Goal: Information Seeking & Learning: Learn about a topic

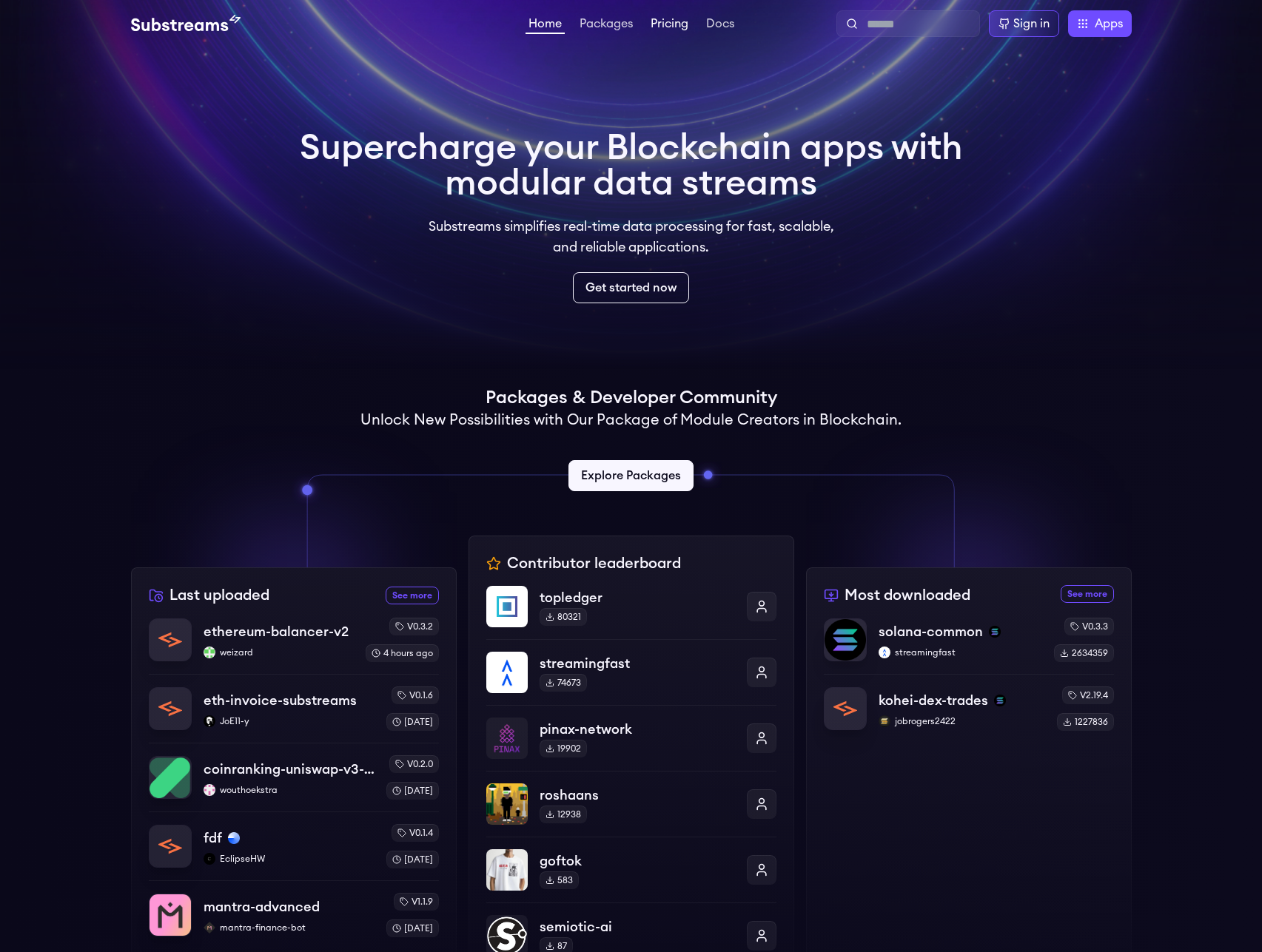
click at [668, 31] on link "Pricing" at bounding box center [669, 25] width 44 height 15
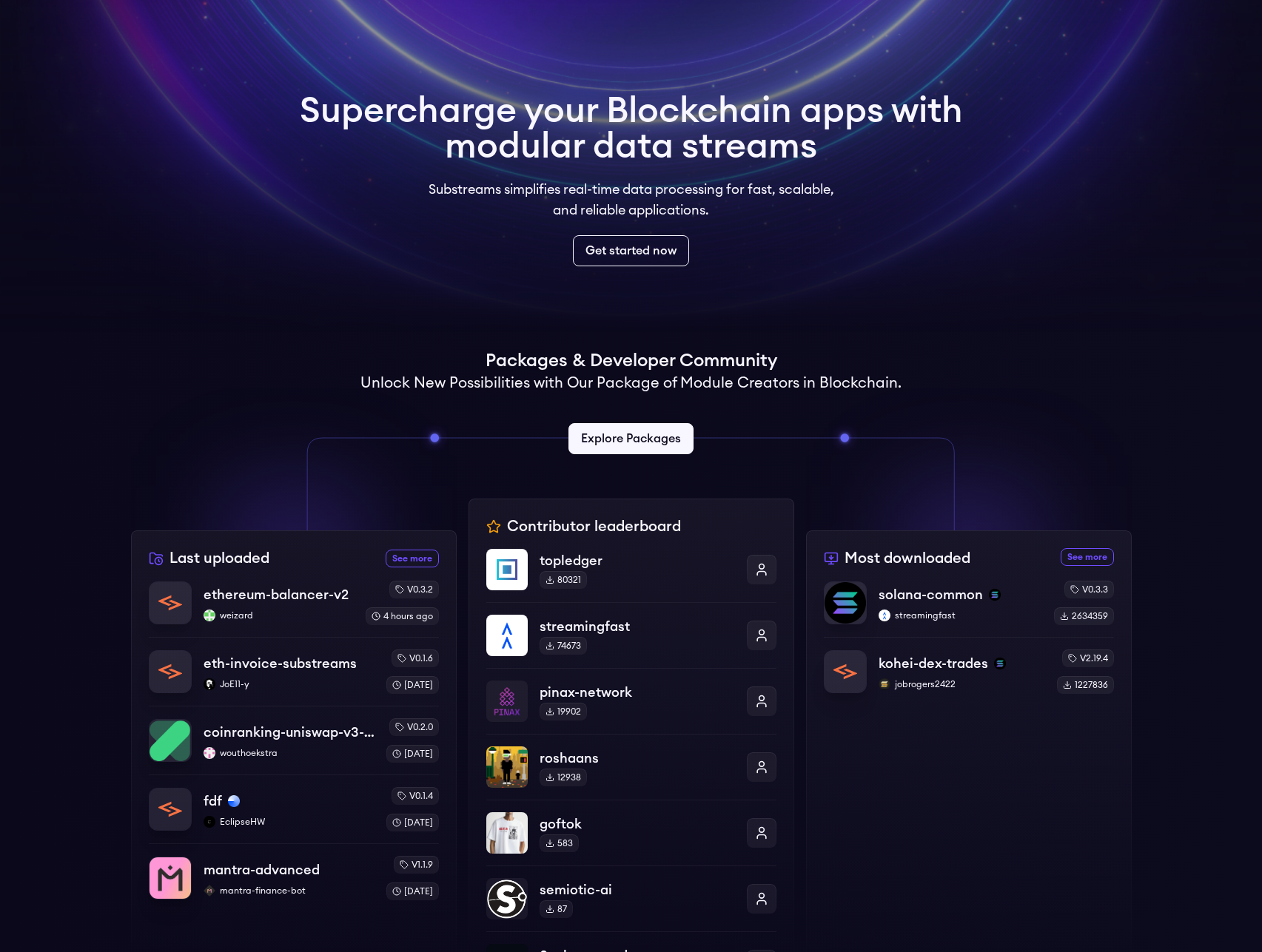
scroll to position [267, 0]
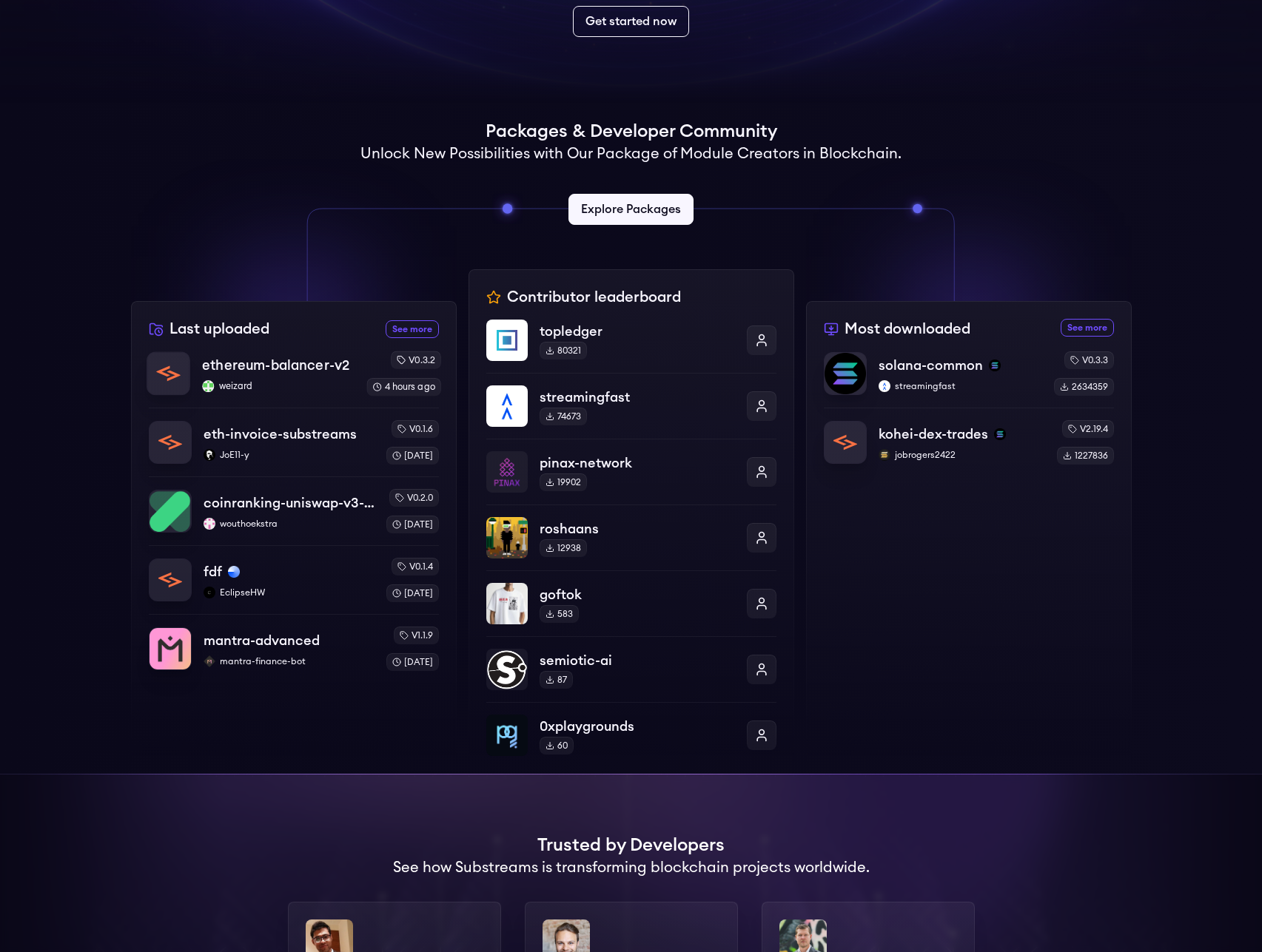
click at [271, 369] on p "ethereum-balancer-v2" at bounding box center [276, 365] width 148 height 20
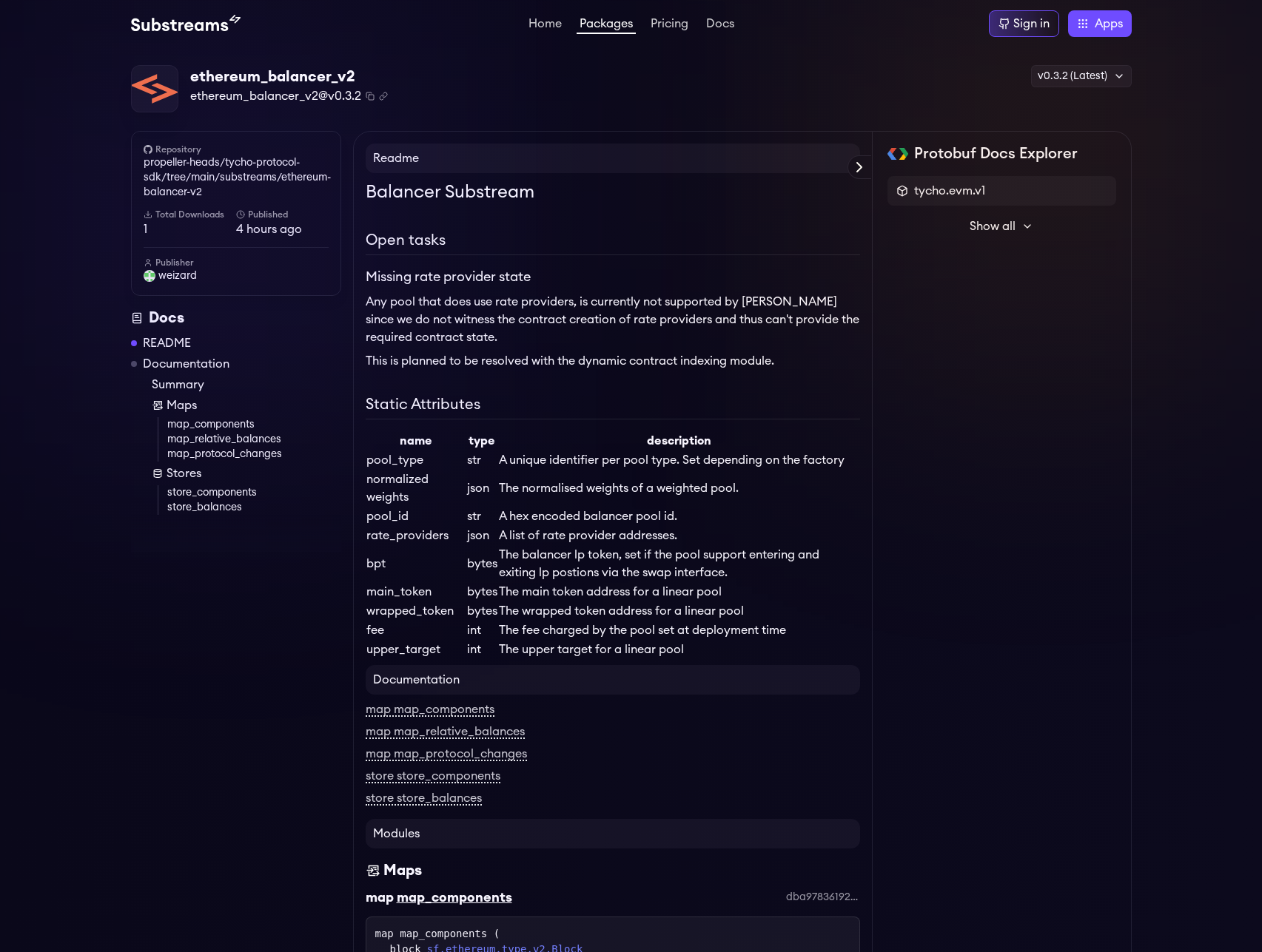
click at [630, 25] on link "Packages" at bounding box center [606, 26] width 60 height 16
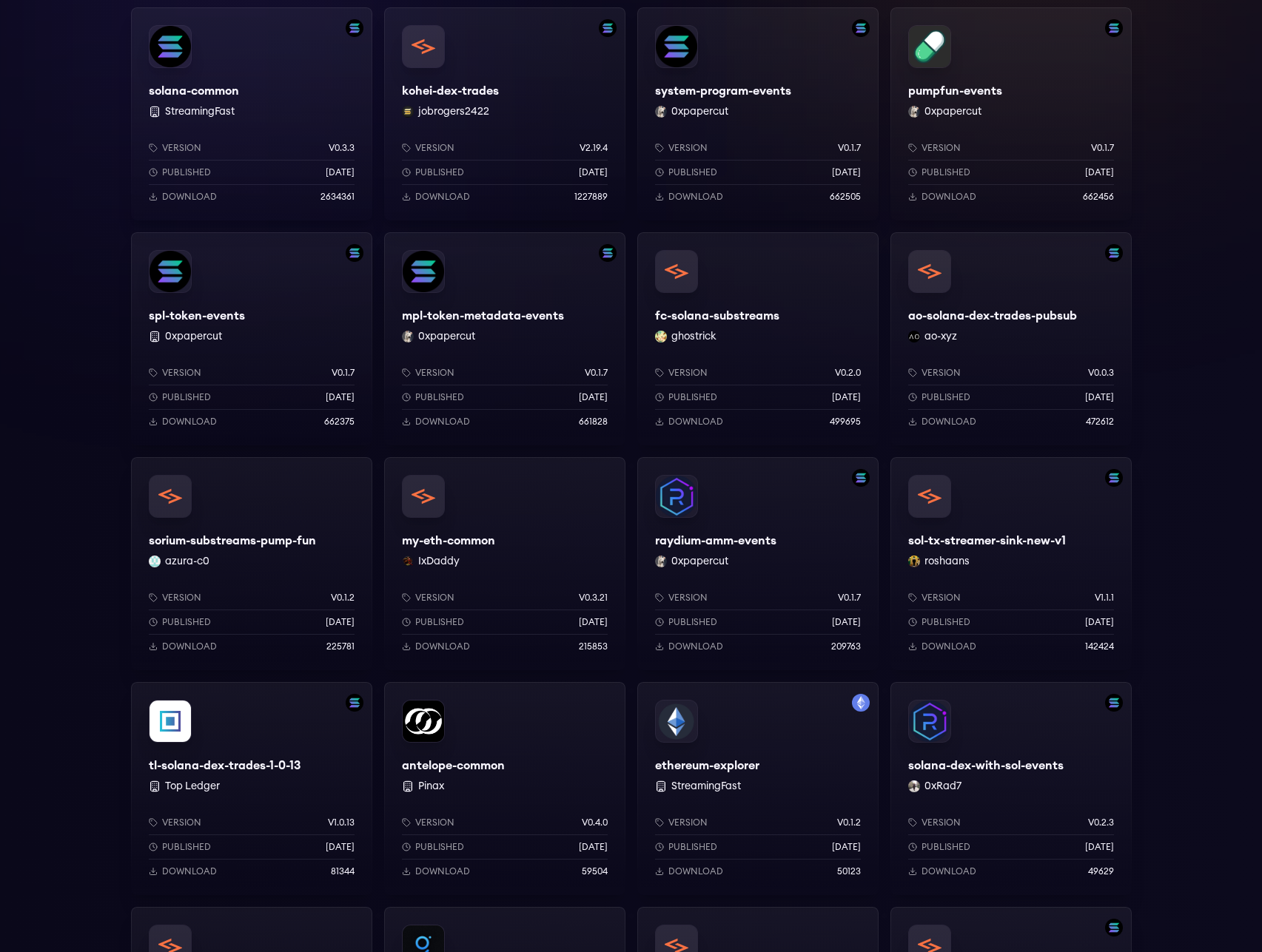
scroll to position [666, 0]
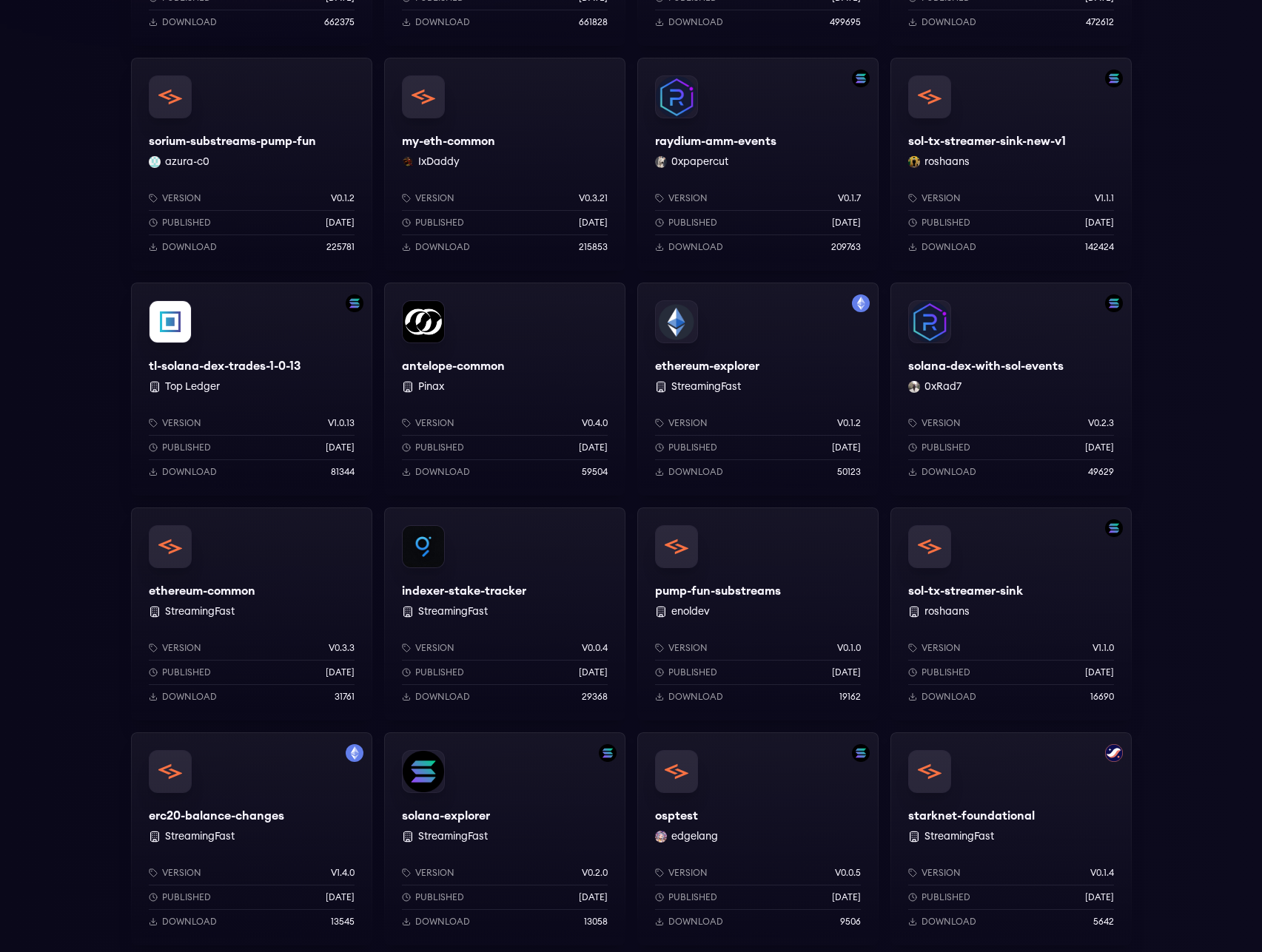
click at [726, 364] on div "ethereum-explorer StreamingFast Version v0.1.2 Published 1 years ago Download 5…" at bounding box center [758, 389] width 241 height 213
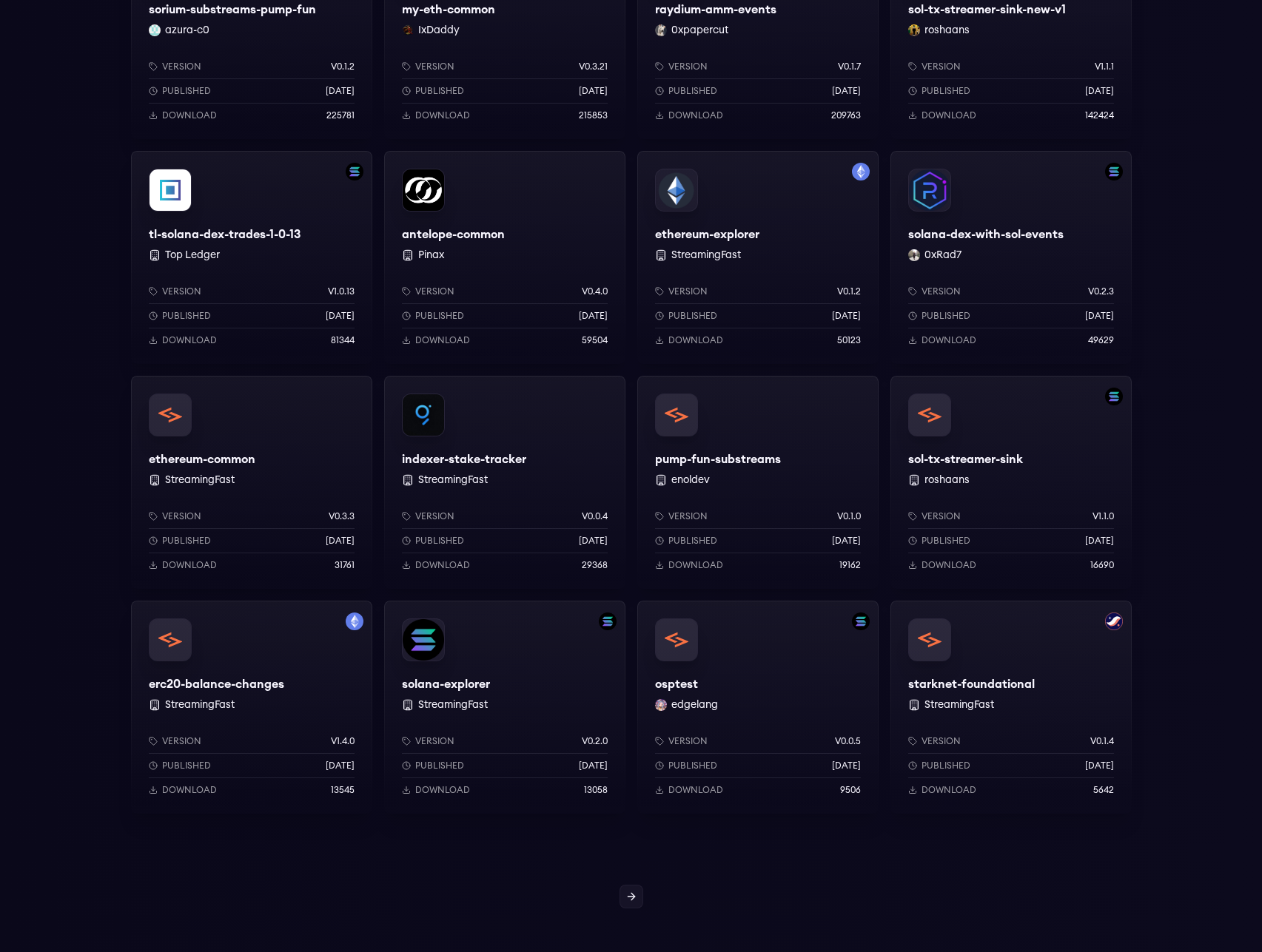
scroll to position [1065, 0]
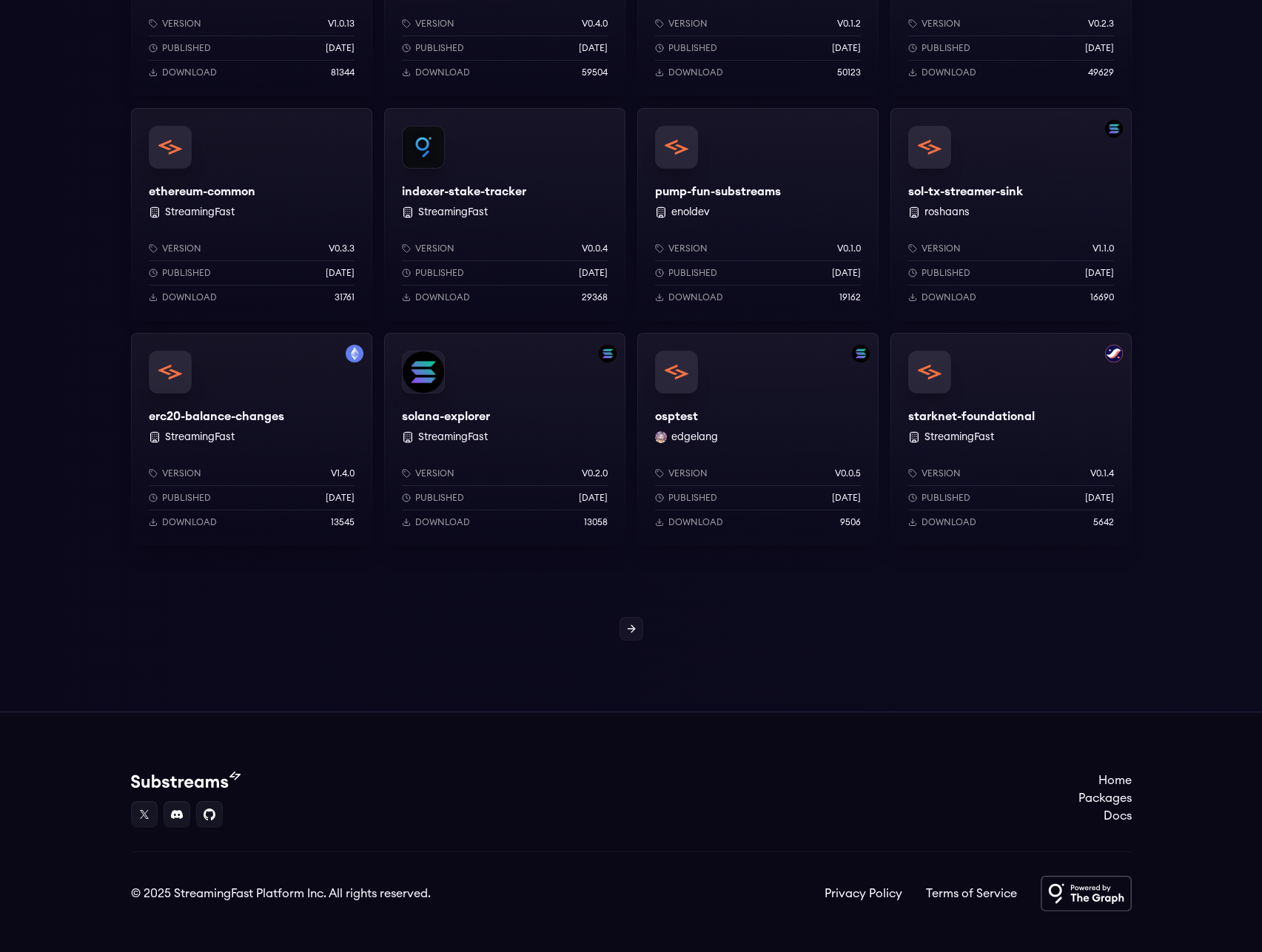
click at [258, 418] on div "erc20-balance-changes StreamingFast Version v1.4.0 Published 7 months ago Downl…" at bounding box center [252, 439] width 241 height 213
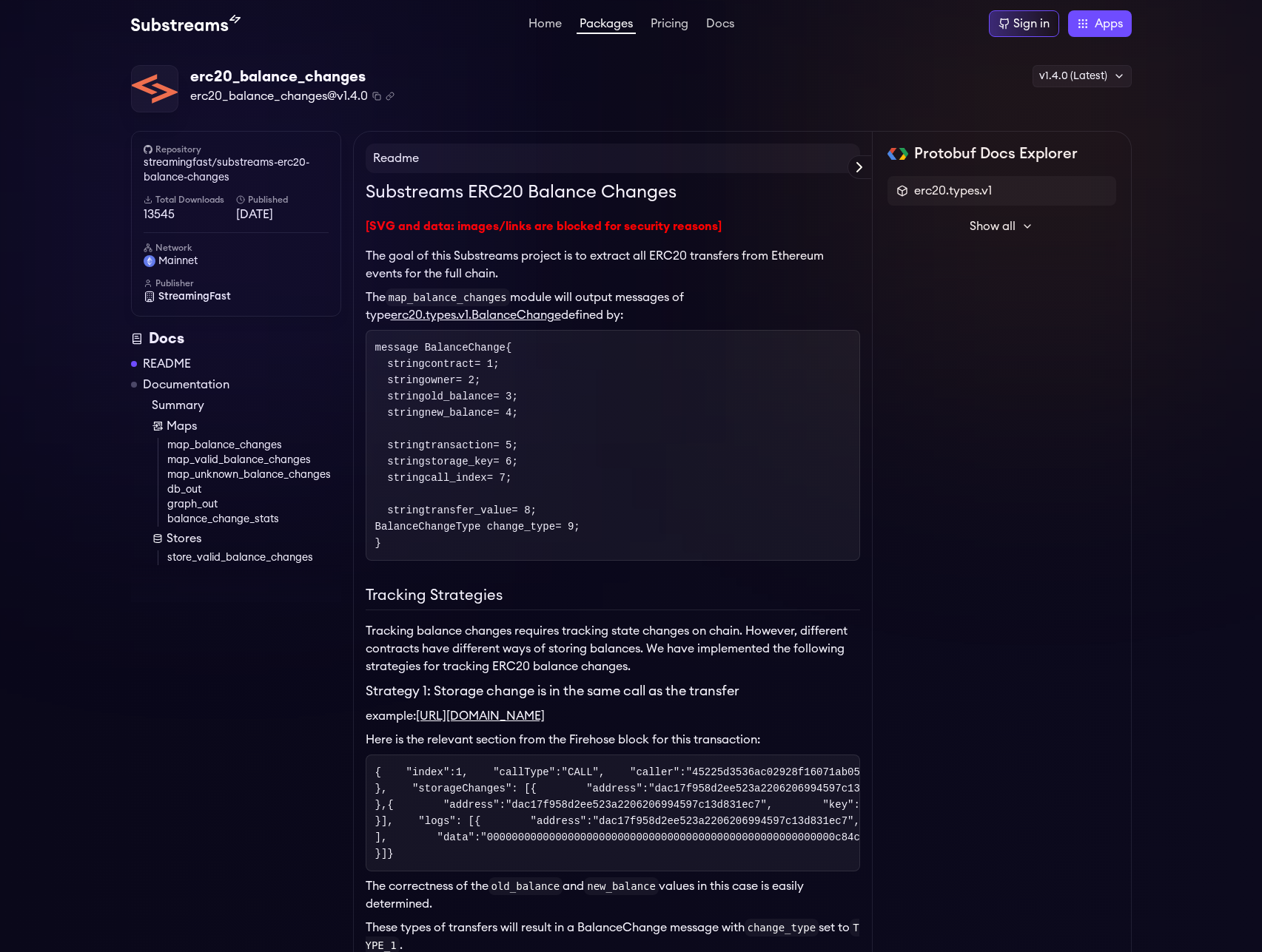
click at [708, 223] on link "[SVG and data: images/links are blocked for security reasons]" at bounding box center [543, 226] width 356 height 12
click at [724, 20] on link "Docs" at bounding box center [720, 25] width 34 height 15
